Goal: Task Accomplishment & Management: Manage account settings

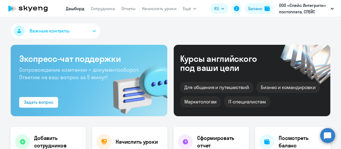
select select "30"
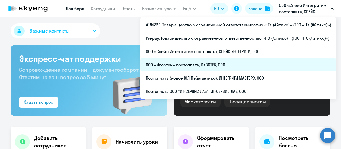
click at [199, 66] on li "ООО «Иксстек» постоплата, ИКССТЕК, ООО" at bounding box center [238, 64] width 196 height 13
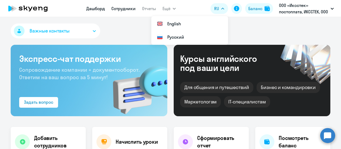
click at [117, 8] on link "Сотрудники" at bounding box center [123, 8] width 24 height 5
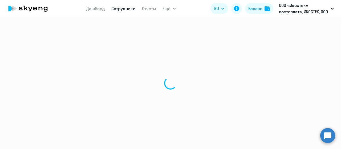
select select "30"
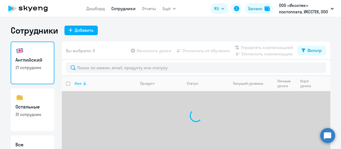
click at [81, 84] on icon at bounding box center [84, 83] width 6 height 6
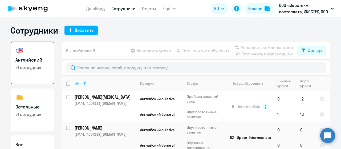
click at [81, 81] on icon at bounding box center [84, 83] width 6 height 6
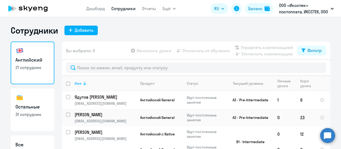
click at [83, 83] on icon at bounding box center [84, 83] width 6 height 6
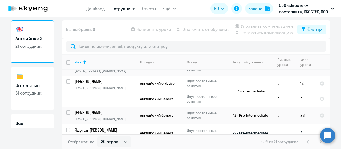
scroll to position [364, 0]
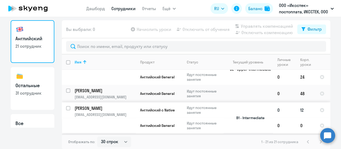
click at [110, 112] on p "[EMAIL_ADDRESS][DOMAIN_NAME]" at bounding box center [105, 114] width 61 height 5
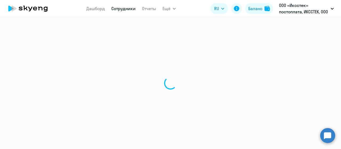
select select "english"
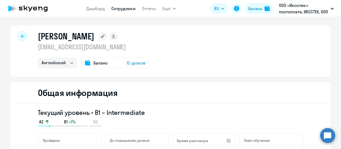
click at [96, 62] on span "Баланс" at bounding box center [100, 63] width 14 height 6
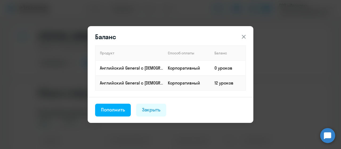
click at [244, 36] on icon at bounding box center [244, 37] width 4 height 4
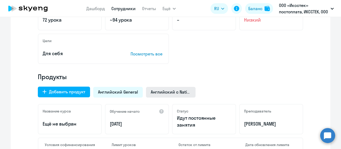
scroll to position [160, 0]
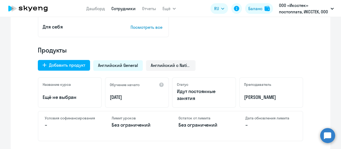
click at [125, 64] on span "Английский General" at bounding box center [118, 65] width 40 height 6
click at [177, 66] on span "Английский с Native" at bounding box center [171, 65] width 40 height 6
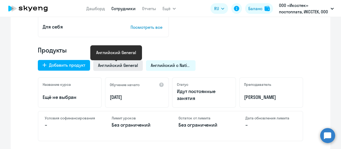
click at [123, 66] on span "Английский General" at bounding box center [118, 65] width 40 height 6
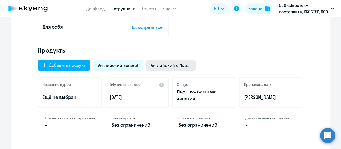
click at [175, 69] on div "Английский с Native" at bounding box center [171, 65] width 50 height 11
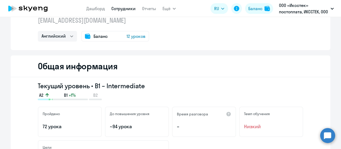
scroll to position [0, 0]
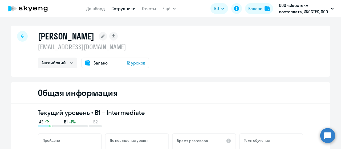
click at [96, 63] on span "Баланс" at bounding box center [100, 63] width 14 height 6
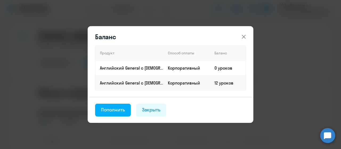
click at [243, 36] on icon at bounding box center [244, 37] width 6 height 6
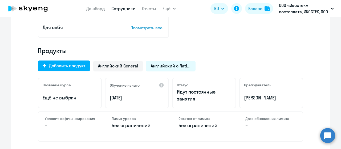
scroll to position [160, 0]
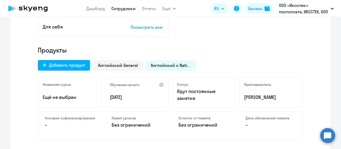
click at [168, 60] on div "Добавить продукт Английский General Английский с Native" at bounding box center [169, 64] width 268 height 14
click at [172, 65] on span "Английский с Native" at bounding box center [171, 65] width 40 height 6
click at [117, 67] on span "Английский General" at bounding box center [118, 65] width 40 height 6
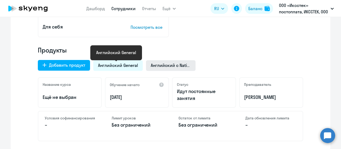
click at [169, 67] on span "Английский с Native" at bounding box center [171, 65] width 40 height 6
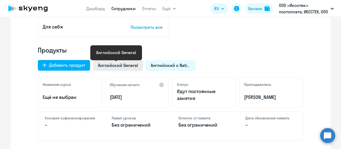
click at [123, 63] on span "Английский General" at bounding box center [118, 65] width 40 height 6
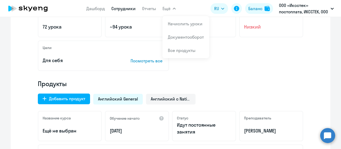
scroll to position [133, 0]
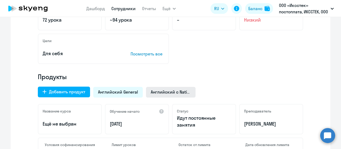
click at [171, 93] on span "Английский с Native" at bounding box center [171, 92] width 40 height 6
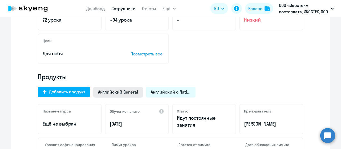
click at [120, 95] on span "Английский General" at bounding box center [118, 92] width 40 height 6
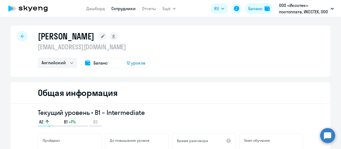
scroll to position [0, 0]
click at [102, 60] on span "Баланс" at bounding box center [100, 63] width 14 height 6
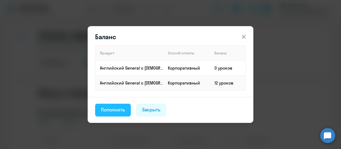
click at [104, 111] on div "Пополнить" at bounding box center [113, 109] width 24 height 7
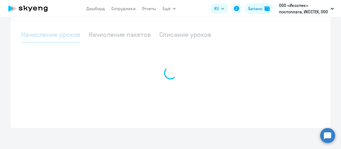
scroll to position [121, 0]
select select "10"
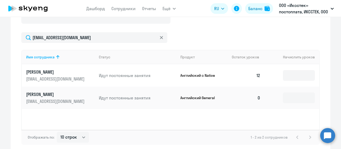
scroll to position [198, 0]
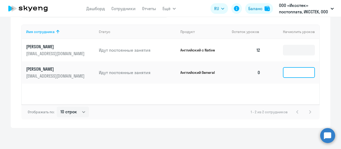
click at [296, 74] on input at bounding box center [299, 72] width 32 height 11
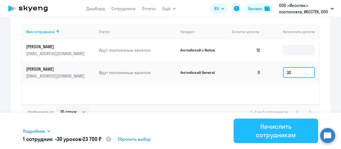
type input "30"
click at [267, 129] on div "Начислить сотрудникам" at bounding box center [276, 130] width 70 height 17
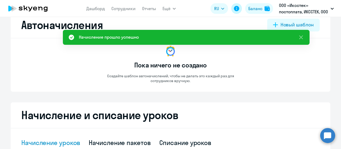
scroll to position [0, 0]
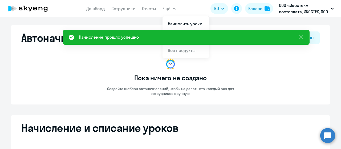
click at [40, 7] on icon at bounding box center [40, 9] width 5 height 4
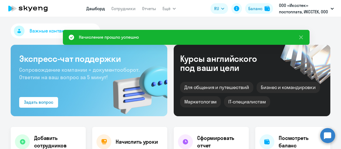
select select "30"
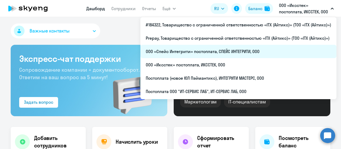
click at [198, 49] on li "ООО «Спейс Интегрити» постоплата, СПЕЙС ИНТЕГРИТИ, ООО" at bounding box center [238, 51] width 196 height 13
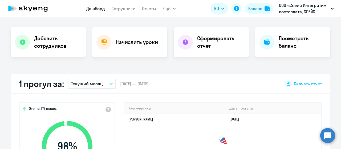
scroll to position [80, 0]
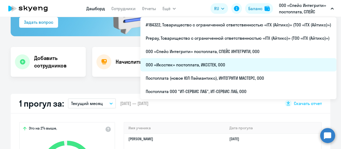
click at [229, 63] on li "ООО «Иксстек» постоплата, ИКССТЕК, ООО" at bounding box center [238, 64] width 196 height 13
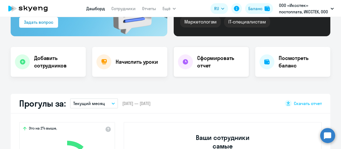
scroll to position [133, 0]
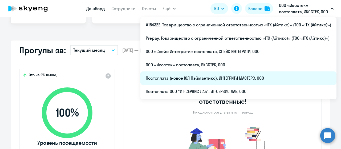
click at [243, 74] on li "Постоплата (новое ЮЛ Пэймантикс), ИНТЕГРИТИ МАСТЕРС, ООО" at bounding box center [238, 77] width 196 height 13
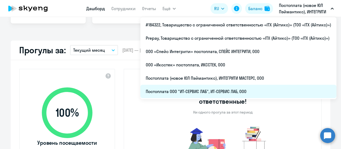
click at [248, 90] on li "Постоплата ООО "ИТ-СЕРВИС ЛАБ", ИТ-СЕРВИС ЛАБ, ООО" at bounding box center [238, 91] width 196 height 13
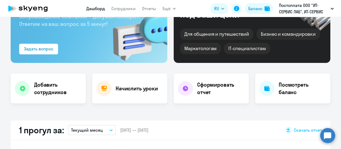
select select "30"
